Goal: Contribute content

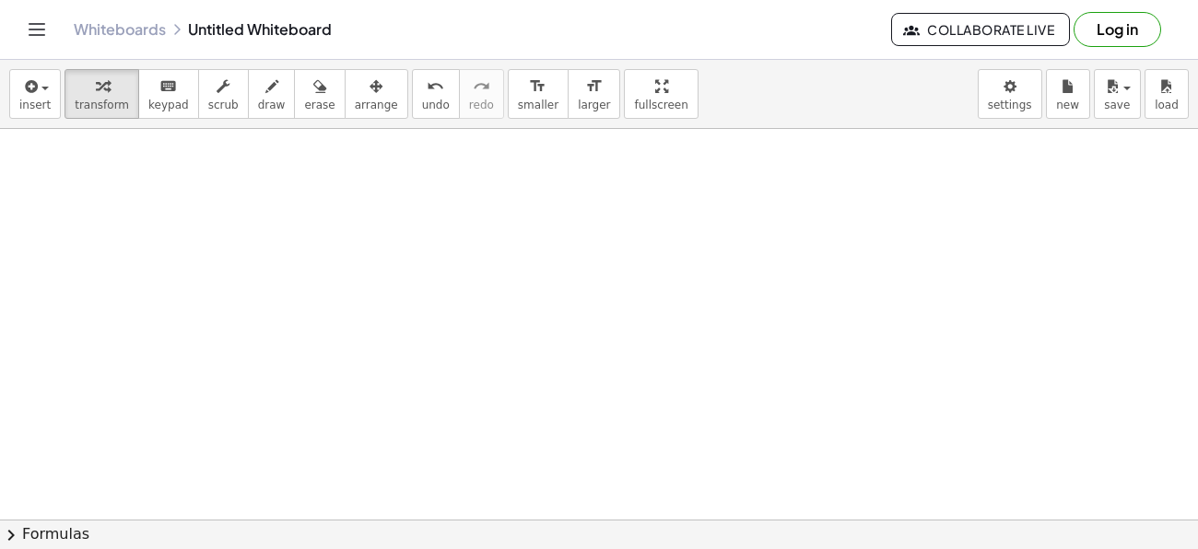
click at [324, 122] on div "insert select one: Math Expression Function Text Youtube Video Graphing Geometr…" at bounding box center [599, 94] width 1198 height 69
click at [345, 114] on button "arrange" at bounding box center [377, 94] width 64 height 50
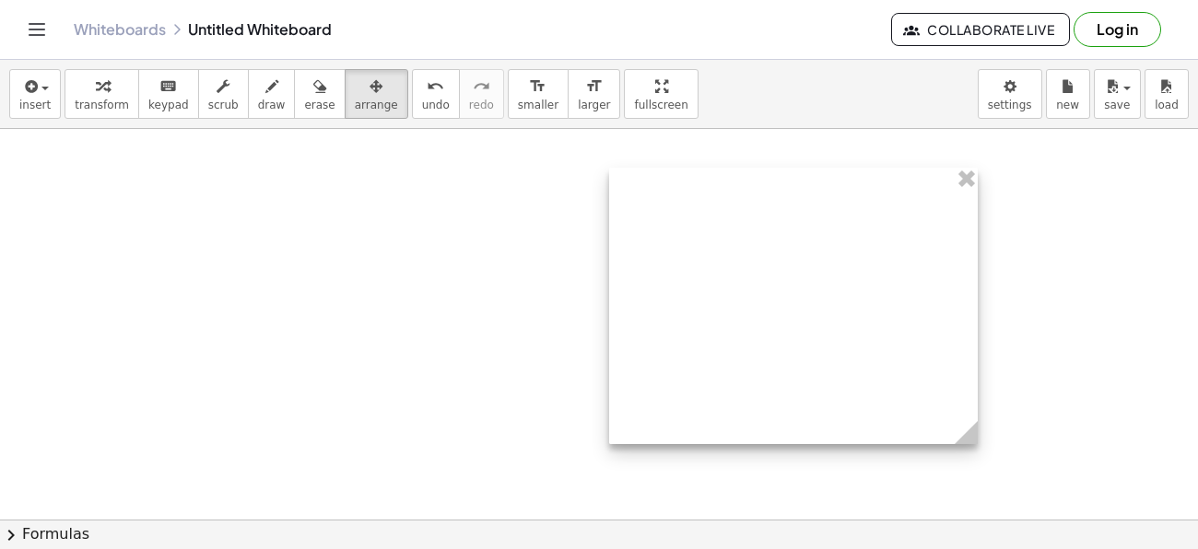
click at [634, 427] on div at bounding box center [793, 306] width 369 height 276
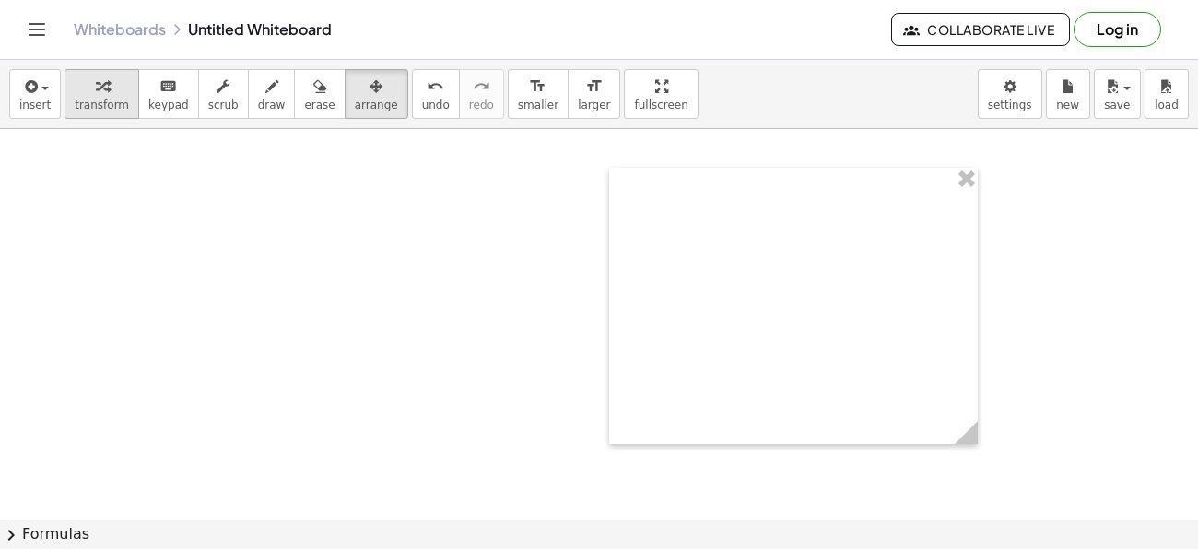
click at [85, 79] on div "button" at bounding box center [102, 86] width 54 height 22
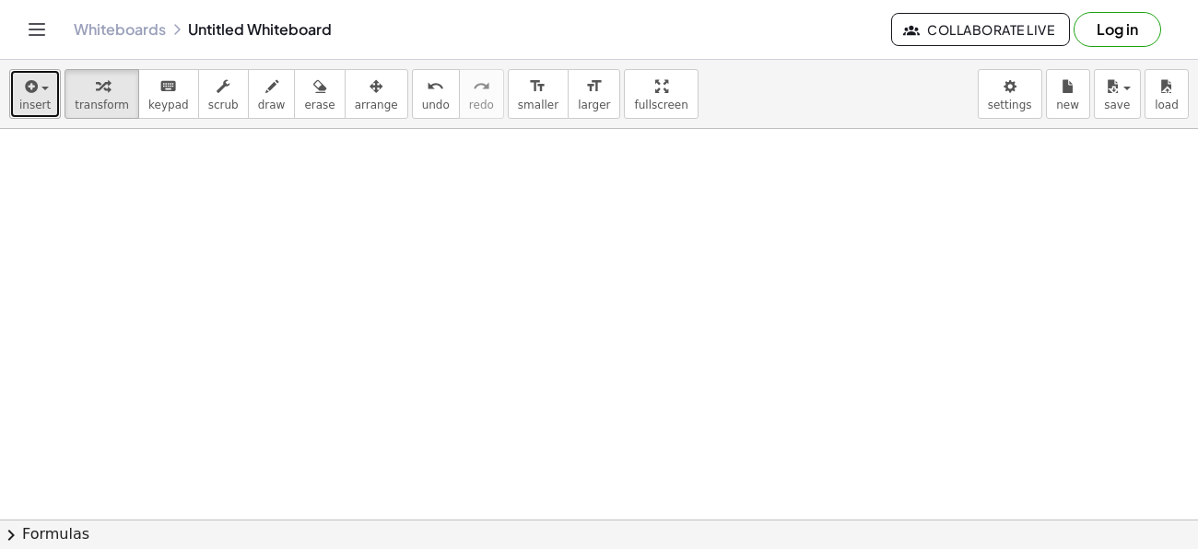
click at [55, 92] on button "insert" at bounding box center [35, 94] width 52 height 50
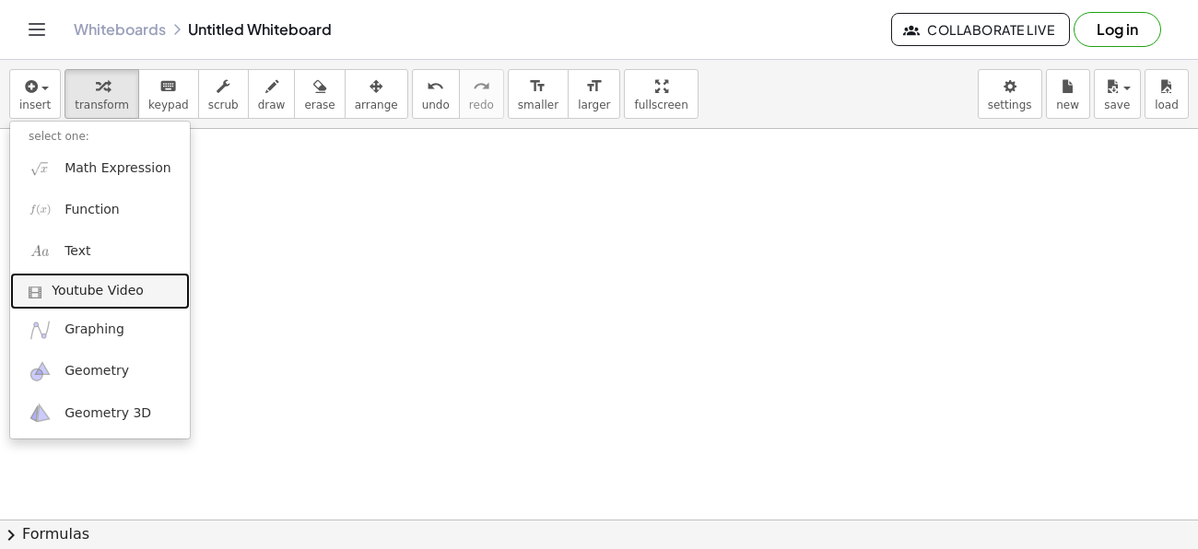
click at [98, 293] on span "Youtube Video" at bounding box center [98, 291] width 92 height 18
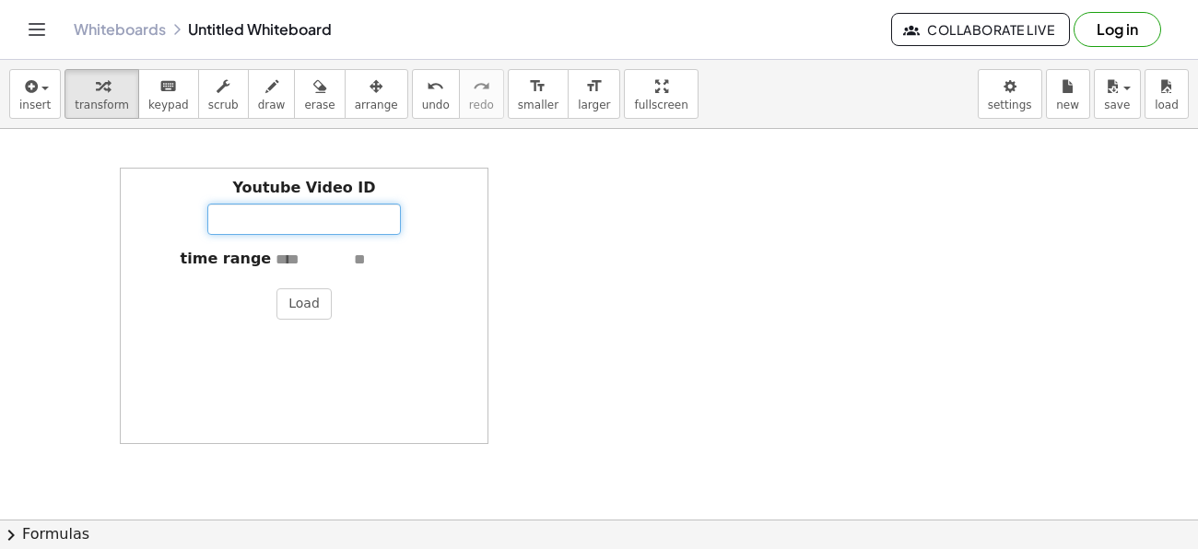
click at [333, 228] on input "Youtube Video ID" at bounding box center [303, 219] width 193 height 31
paste input "**********"
type input "**********"
click at [298, 297] on button "Load" at bounding box center [303, 303] width 55 height 31
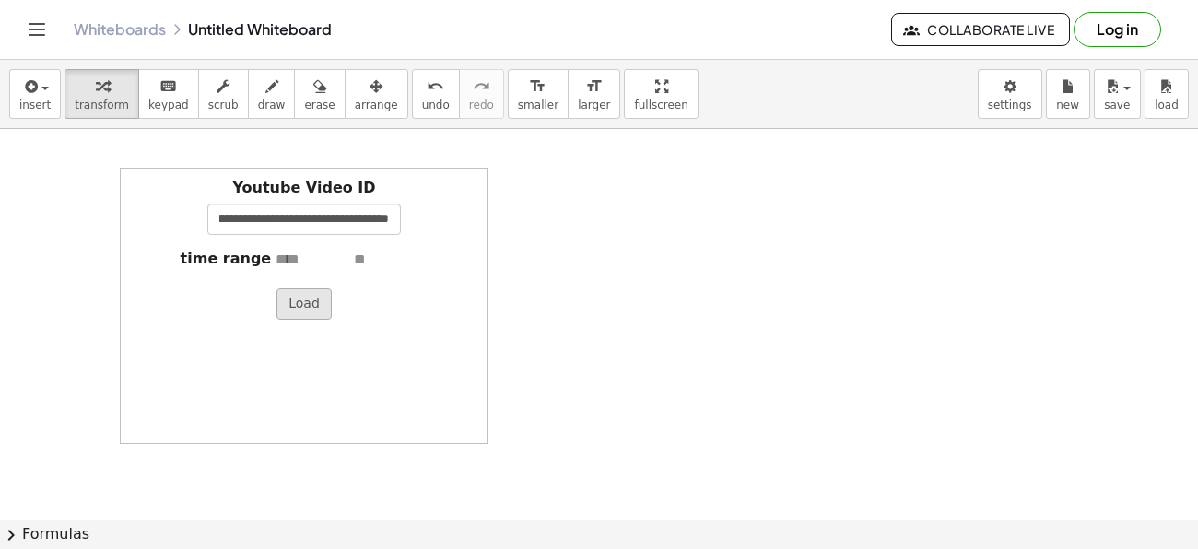
scroll to position [0, 0]
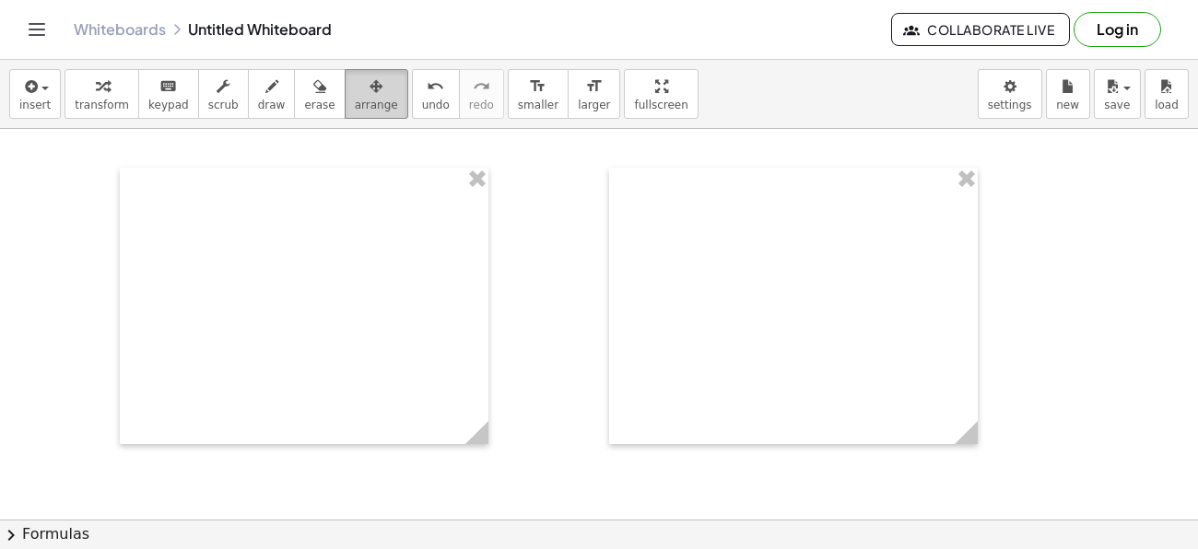
click at [369, 97] on icon "button" at bounding box center [375, 87] width 13 height 22
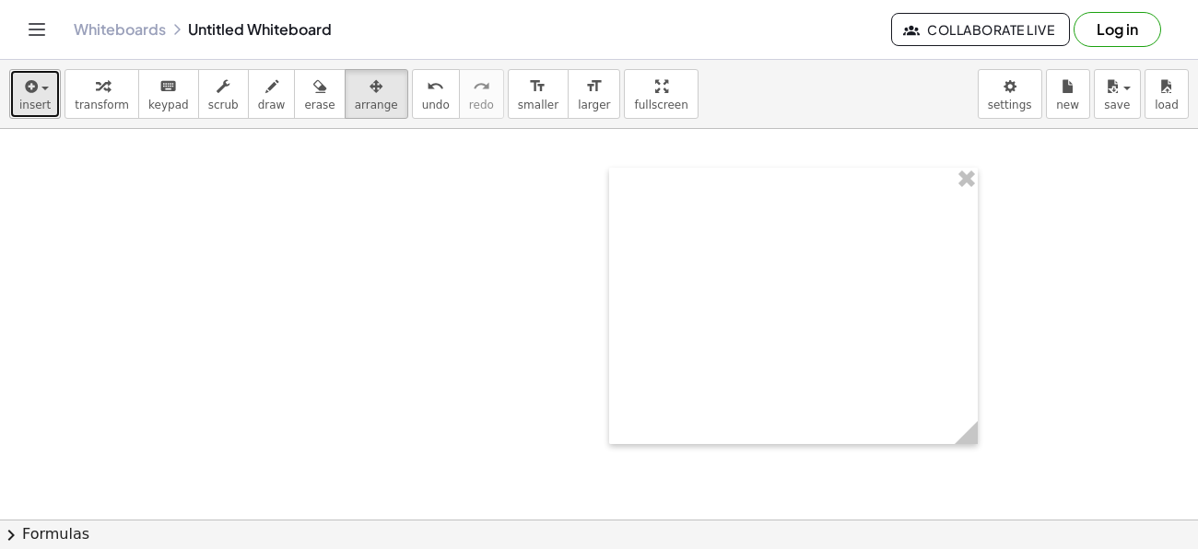
click at [40, 94] on div "button" at bounding box center [34, 86] width 31 height 22
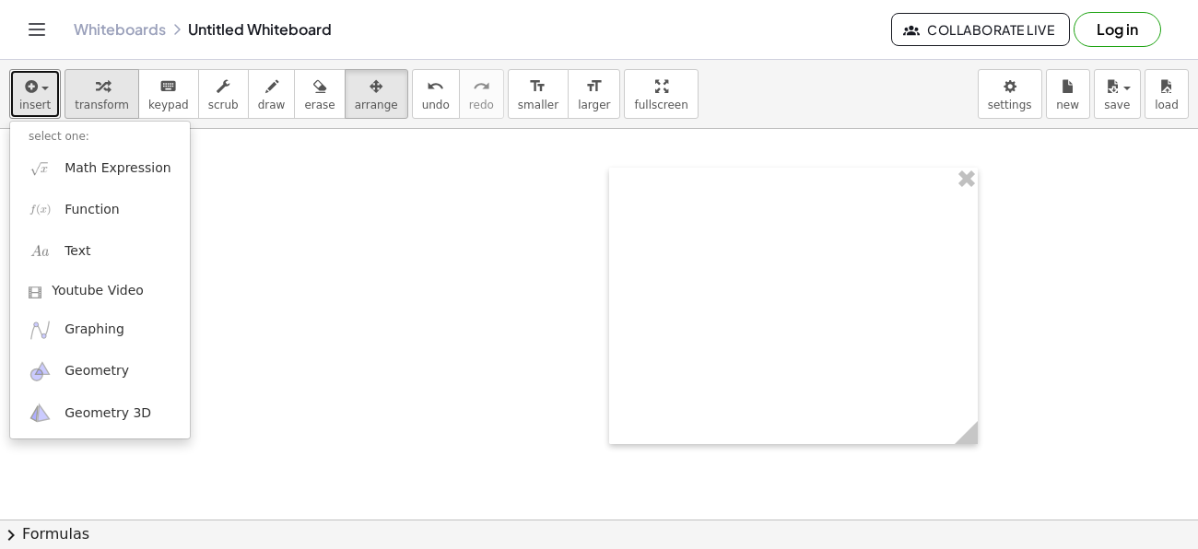
click at [113, 94] on div "button" at bounding box center [102, 86] width 54 height 22
